Goal: Communication & Community: Share content

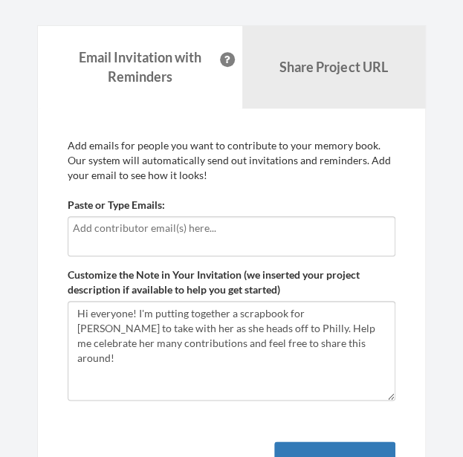
scroll to position [148, 0]
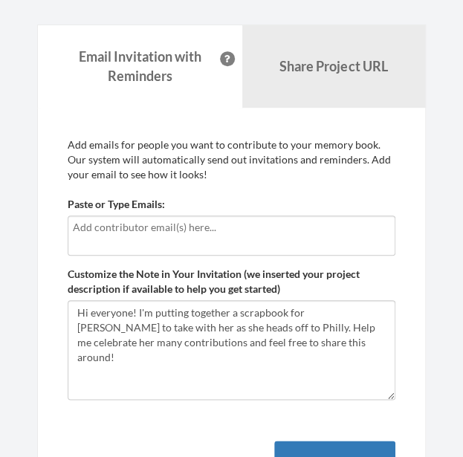
click at [238, 229] on input "text" at bounding box center [231, 227] width 317 height 16
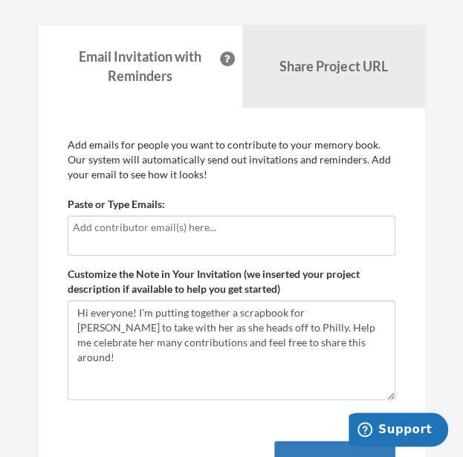
click at [206, 226] on input "text" at bounding box center [231, 227] width 317 height 16
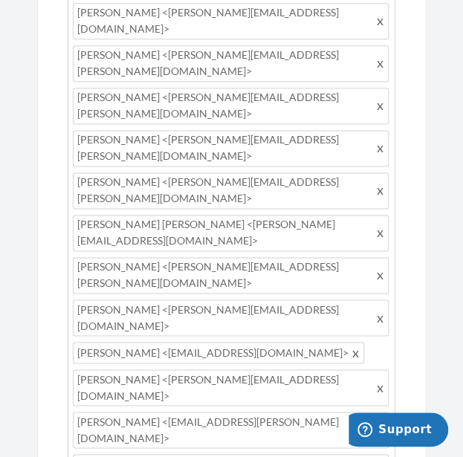
scroll to position [414, 0]
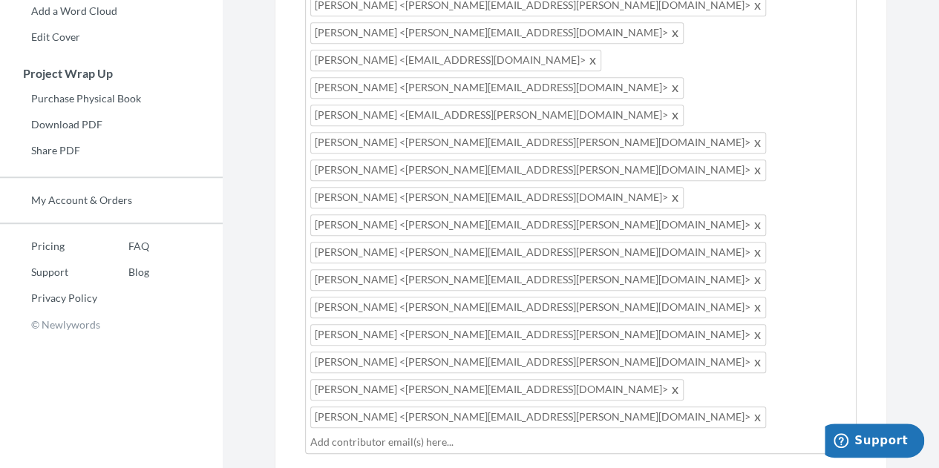
scroll to position [480, 0]
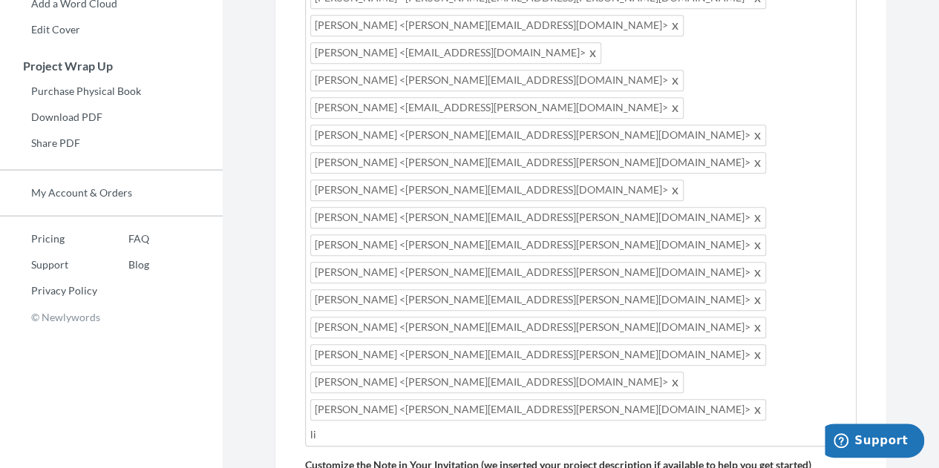
type input "lin"
type input "v"
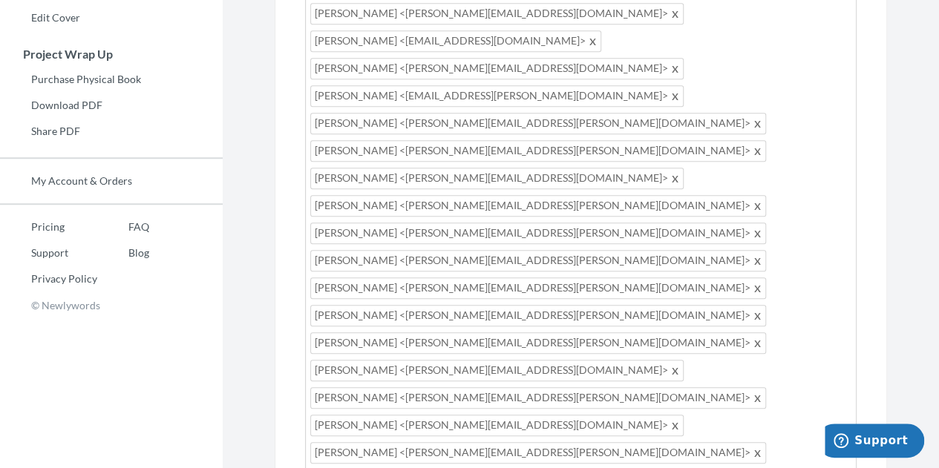
scroll to position [493, 0]
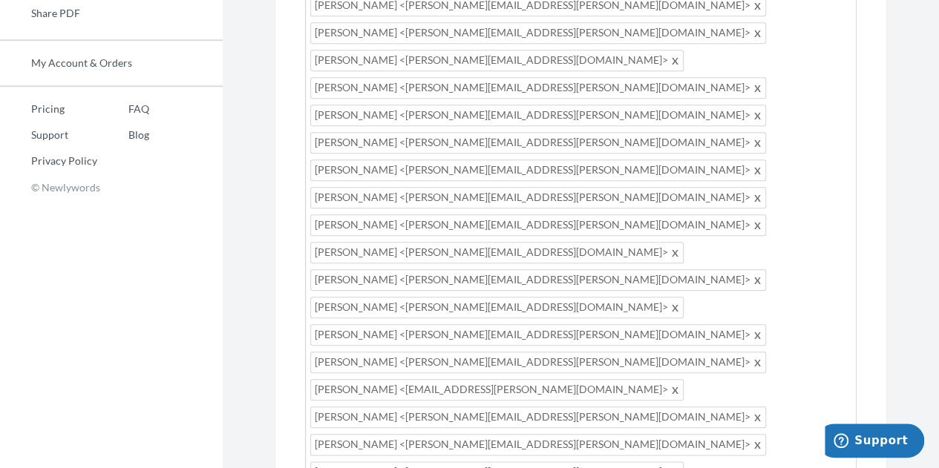
scroll to position [624, 0]
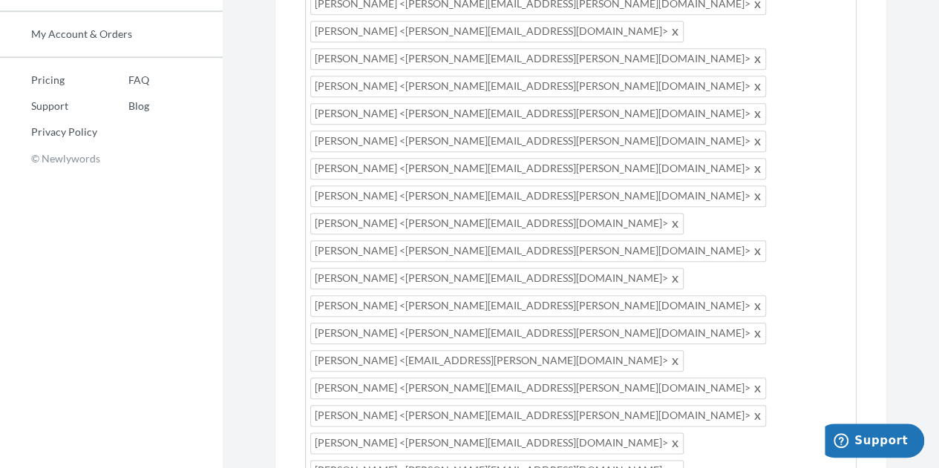
scroll to position [641, 0]
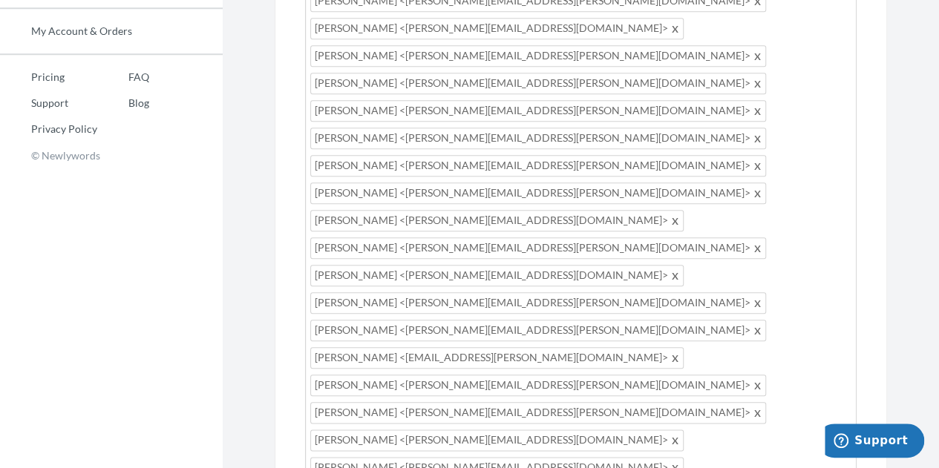
click at [462, 456] on span at bounding box center [675, 468] width 11 height 18
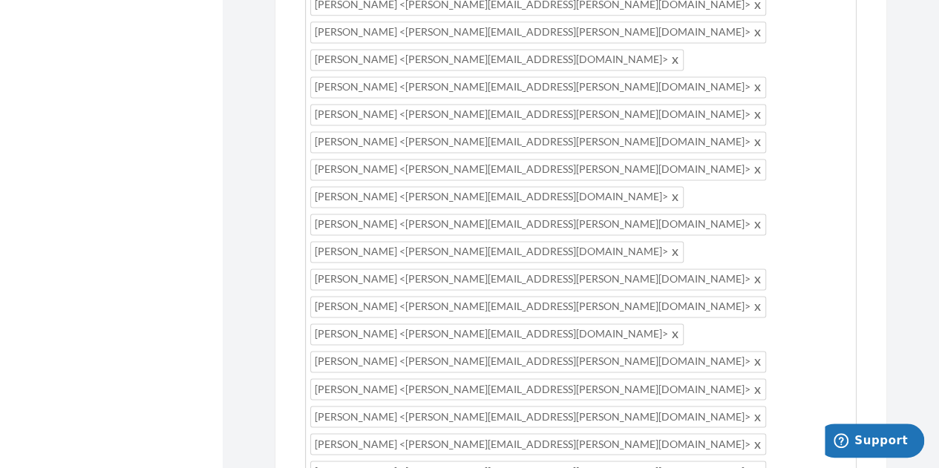
scroll to position [1020, 0]
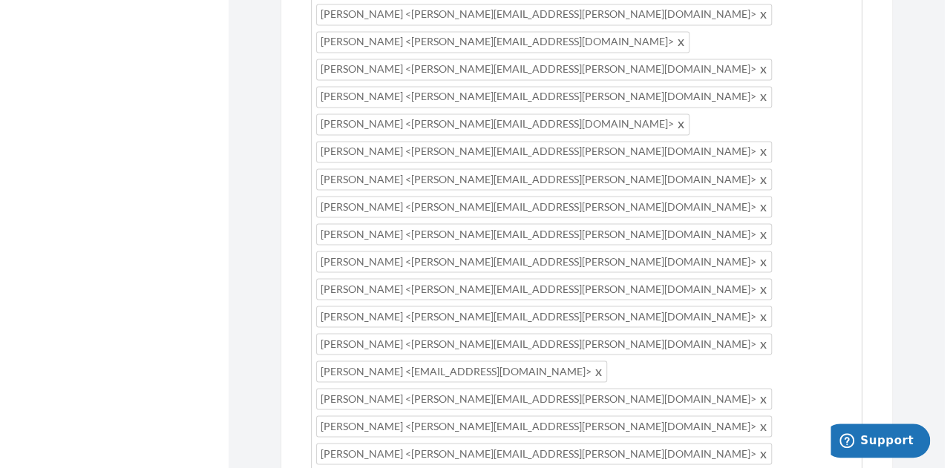
scroll to position [1232, 0]
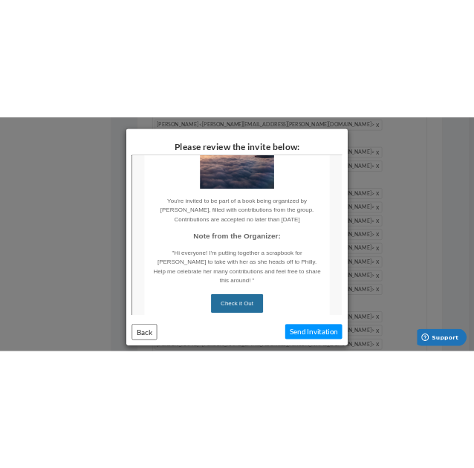
scroll to position [283, 0]
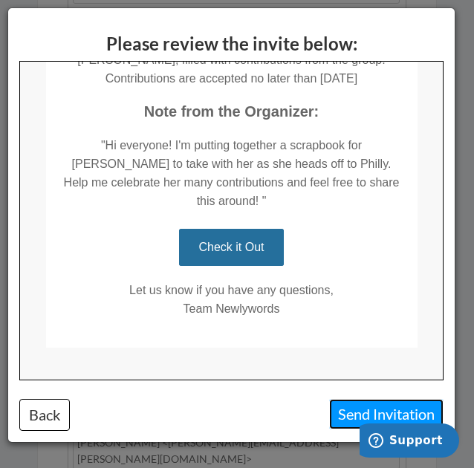
click at [380, 406] on button "Send Invitation" at bounding box center [386, 414] width 114 height 30
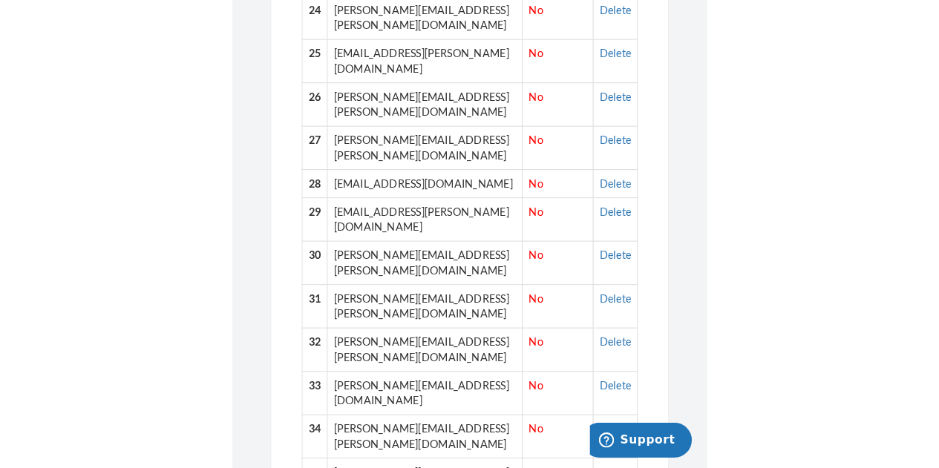
scroll to position [393, 0]
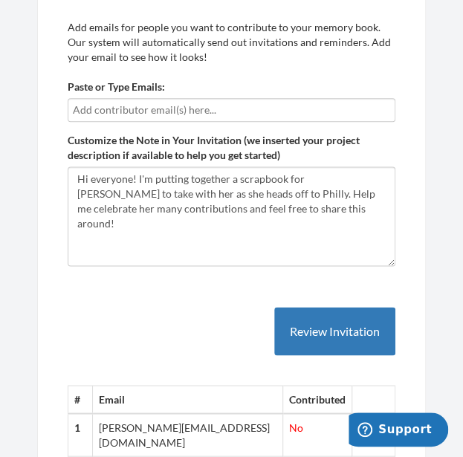
click at [214, 116] on input "text" at bounding box center [231, 110] width 317 height 16
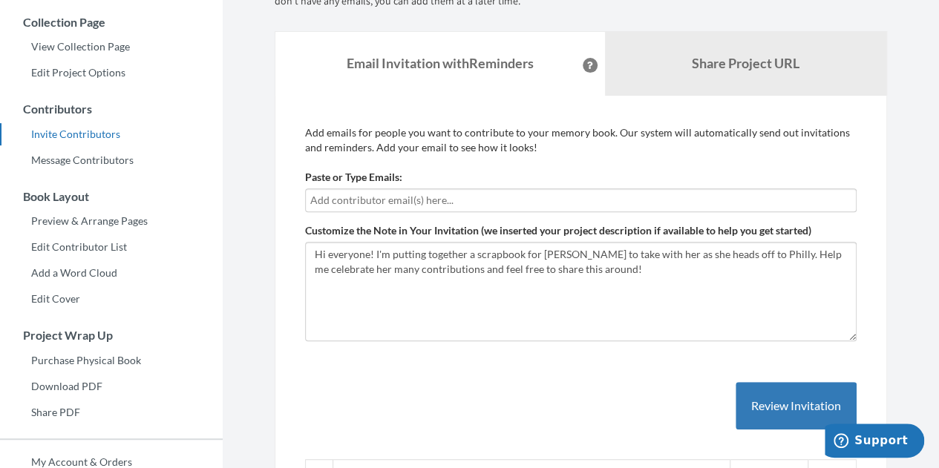
scroll to position [0, 0]
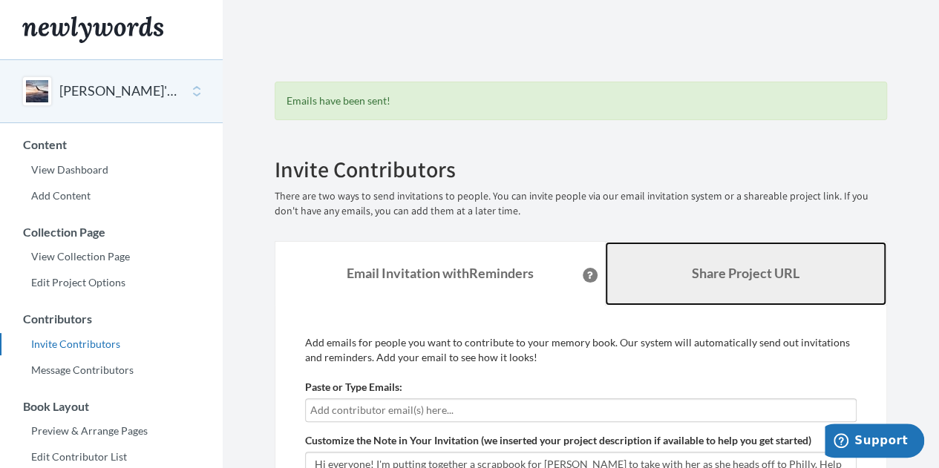
click at [462, 258] on link "Share Project URL" at bounding box center [746, 274] width 282 height 64
